Goal: Check status: Check status

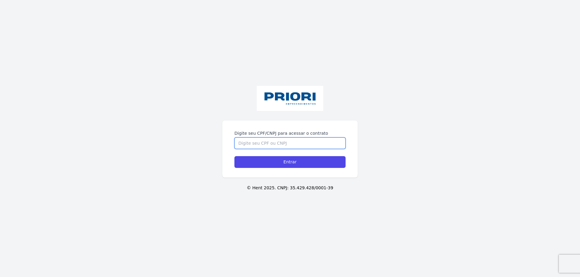
click at [261, 145] on input "Digite seu CPF/CNPJ para acessar o contrato" at bounding box center [289, 143] width 111 height 11
type input "09190346408"
click at [234, 156] on input "Entrar" at bounding box center [289, 162] width 111 height 12
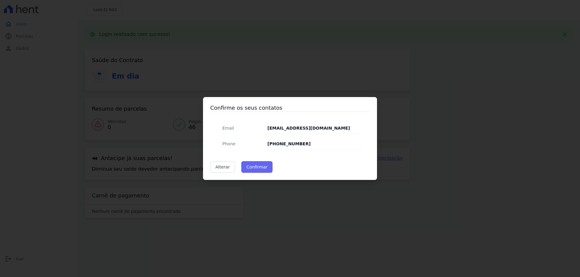
click at [259, 166] on button "Confirmar" at bounding box center [256, 167] width 31 height 11
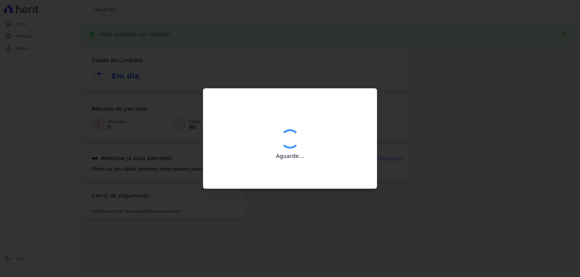
type input "Contatos confirmados com sucesso."
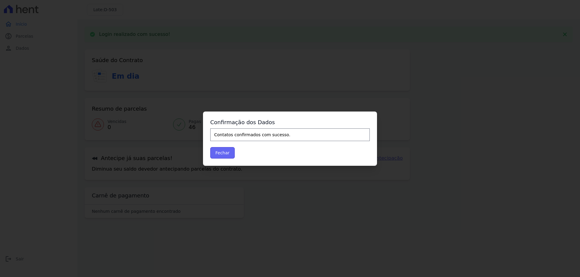
click at [220, 156] on button "Fechar" at bounding box center [222, 152] width 24 height 11
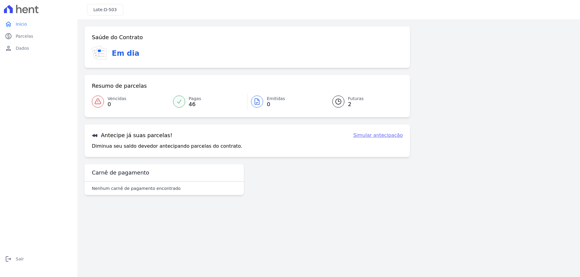
click at [345, 103] on link "Futuras 2" at bounding box center [364, 101] width 78 height 17
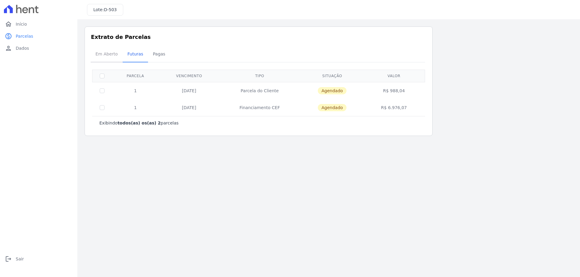
click at [99, 55] on span "Em Aberto" at bounding box center [107, 54] width 30 height 12
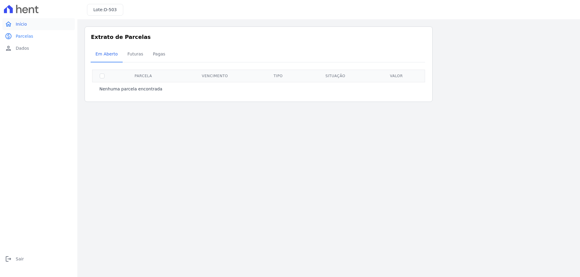
click at [21, 20] on link "home Início" at bounding box center [38, 24] width 72 height 12
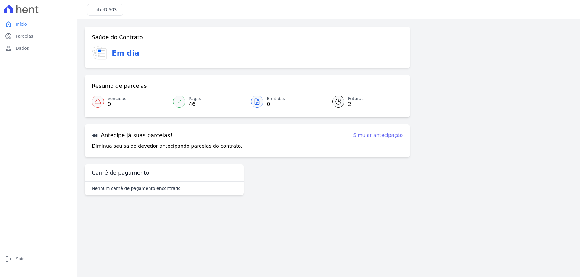
click at [344, 101] on div at bounding box center [338, 102] width 12 height 12
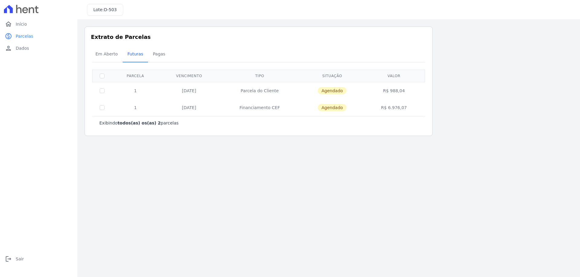
click at [330, 90] on span "Agendado" at bounding box center [332, 90] width 29 height 7
click at [394, 91] on td "R$ 988,04" at bounding box center [393, 90] width 59 height 17
click at [397, 111] on td "R$ 6.976,07" at bounding box center [393, 107] width 59 height 17
click at [323, 109] on span "Agendado" at bounding box center [332, 107] width 29 height 7
click at [28, 21] on link "home Início" at bounding box center [38, 24] width 72 height 12
